Goal: Book appointment/travel/reservation

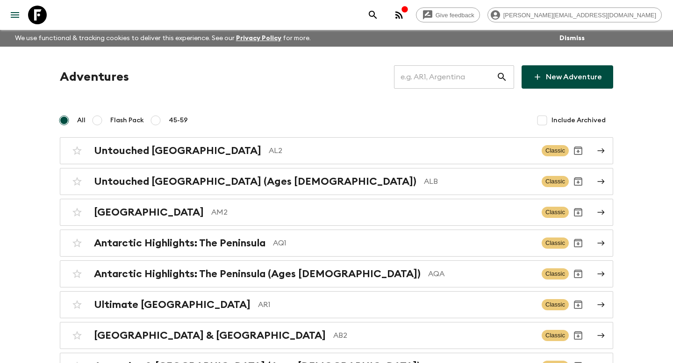
click at [452, 71] on input "text" at bounding box center [445, 77] width 102 height 26
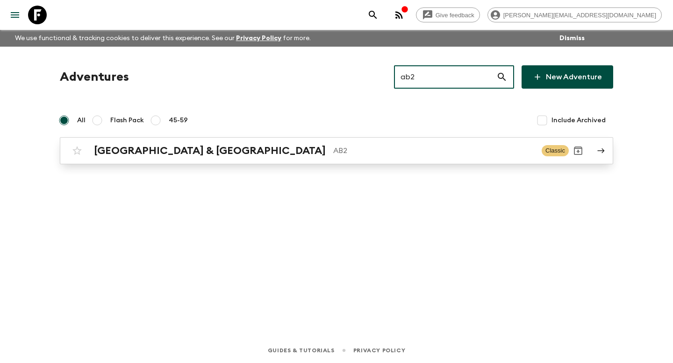
type input "ab2"
click at [333, 156] on p "AB2" at bounding box center [433, 150] width 201 height 11
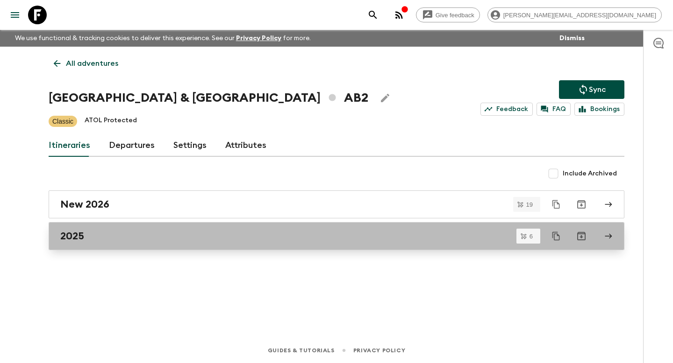
click at [290, 233] on div "2025" at bounding box center [327, 236] width 534 height 12
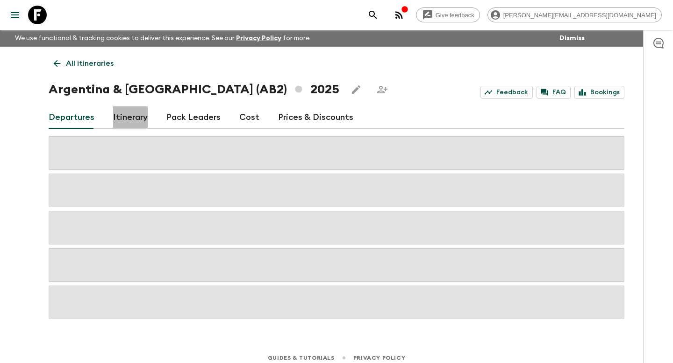
click at [136, 121] on link "Itinerary" at bounding box center [130, 118] width 35 height 22
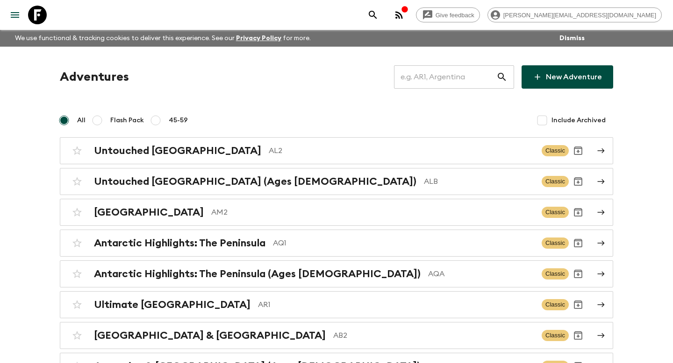
click at [434, 80] on input "text" at bounding box center [445, 77] width 102 height 26
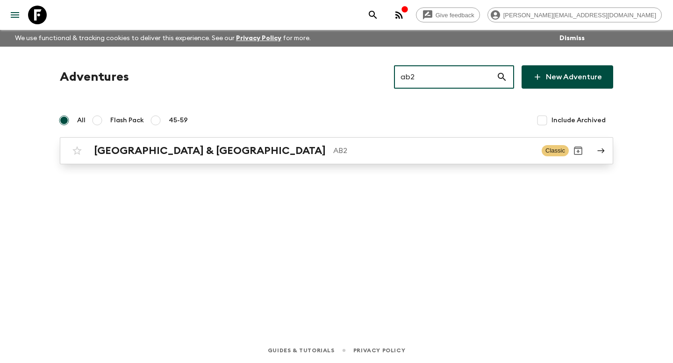
type input "ab2"
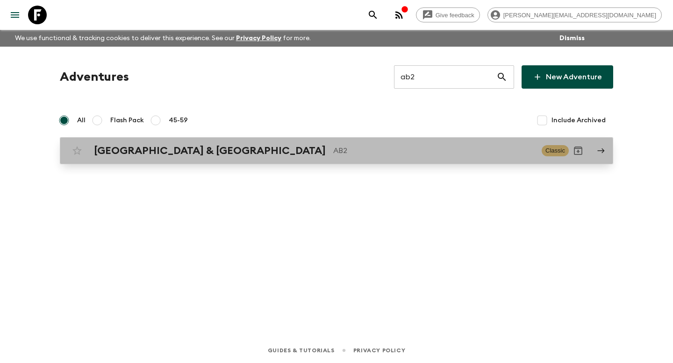
click at [253, 160] on div "Argentina & [GEOGRAPHIC_DATA] AB2 Classic" at bounding box center [318, 151] width 501 height 19
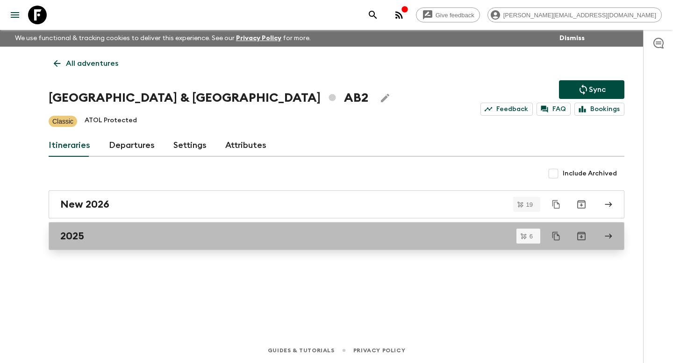
click at [155, 228] on link "2025" at bounding box center [337, 236] width 576 height 28
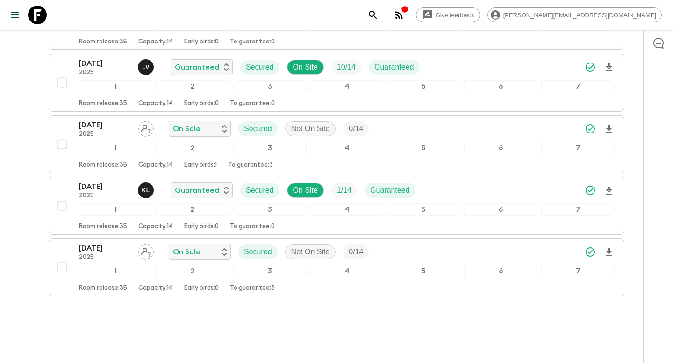
scroll to position [287, 0]
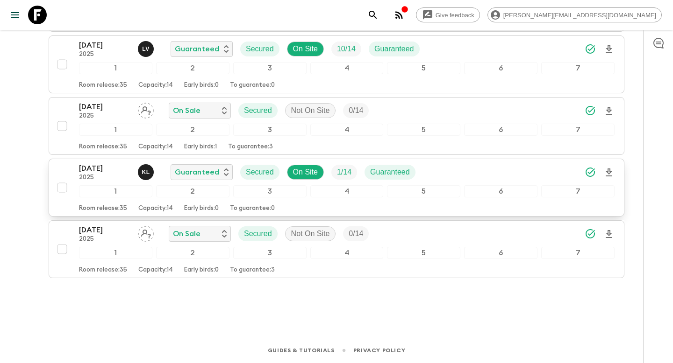
click at [153, 206] on p "Capacity: 14" at bounding box center [155, 208] width 35 height 7
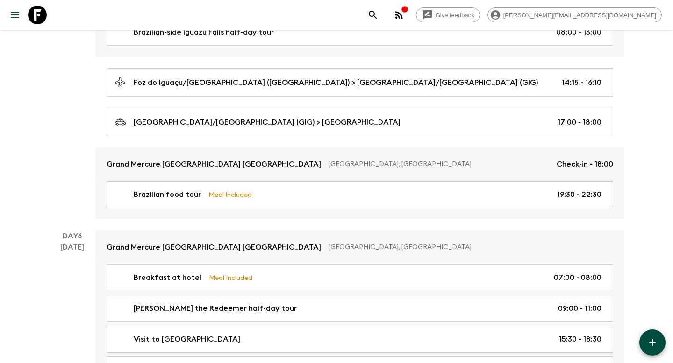
scroll to position [1151, 0]
